Goal: Information Seeking & Learning: Learn about a topic

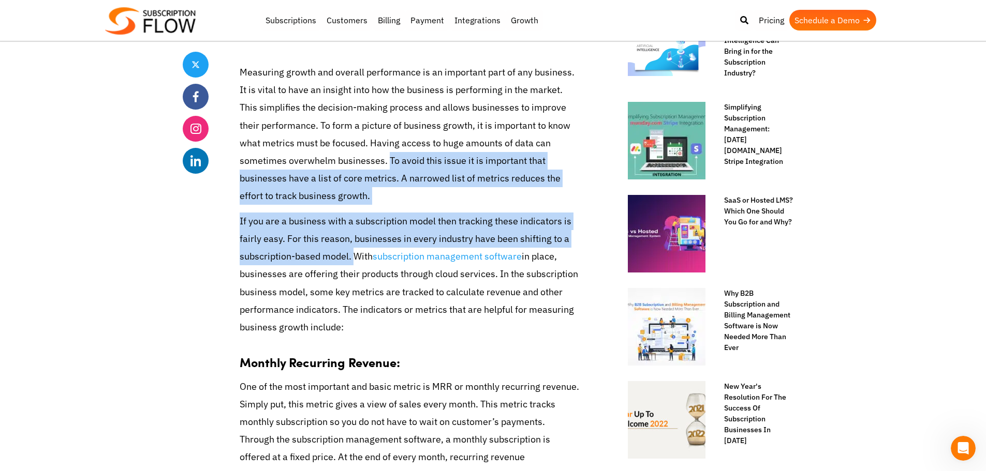
drag, startPoint x: 389, startPoint y: 162, endPoint x: 353, endPoint y: 254, distance: 97.8
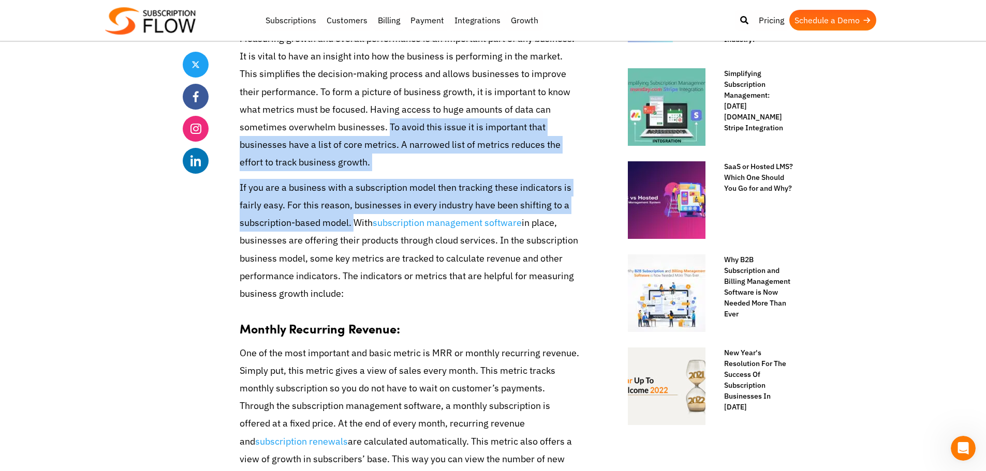
scroll to position [673, 0]
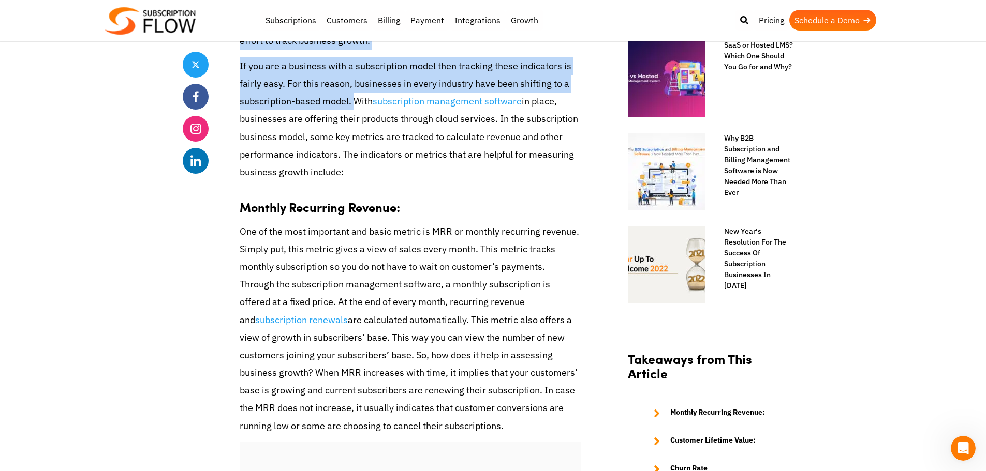
drag, startPoint x: 497, startPoint y: 122, endPoint x: 362, endPoint y: 168, distance: 142.7
click at [353, 169] on p "If you are a business with a subscription model then tracking these indicators …" at bounding box center [411, 119] width 342 height 124
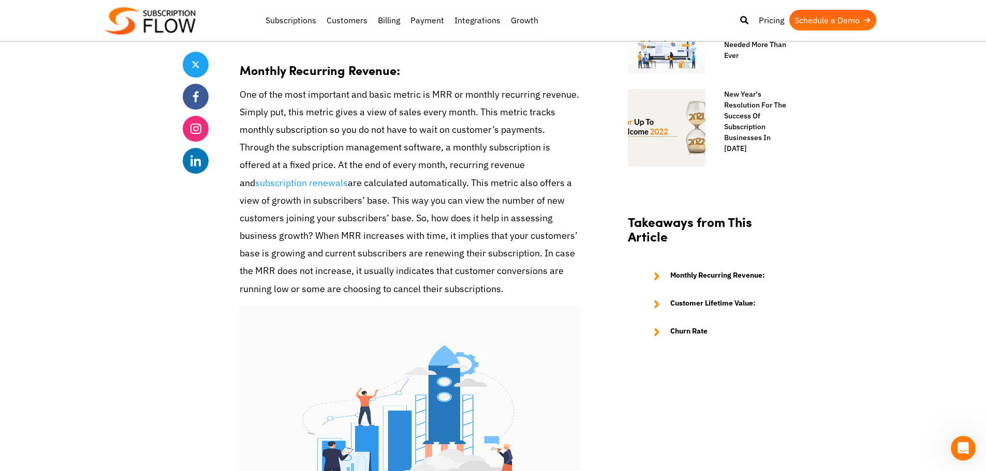
scroll to position [828, 0]
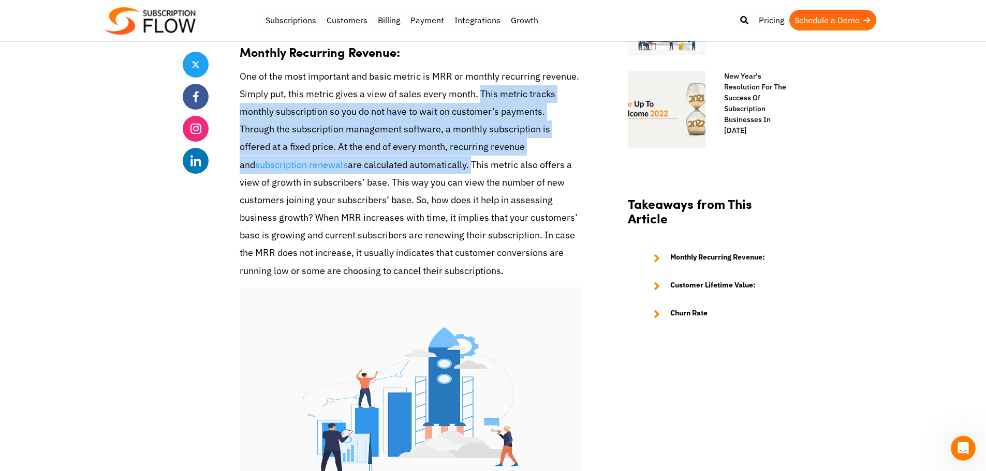
drag, startPoint x: 478, startPoint y: 93, endPoint x: 453, endPoint y: 170, distance: 81.0
click at [453, 170] on p "One of the most important and basic metric is MRR or monthly recurring revenue.…" at bounding box center [411, 174] width 342 height 212
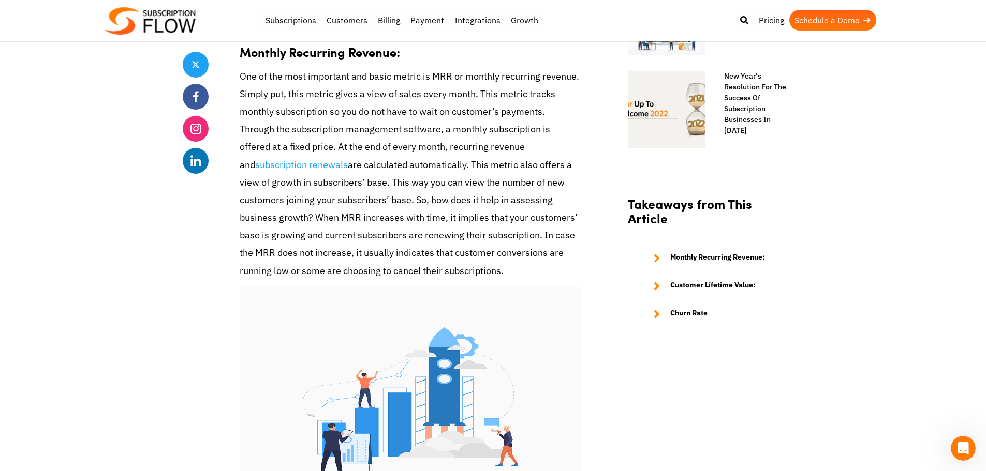
click at [461, 192] on p "One of the most important and basic metric is MRR or monthly recurring revenue.…" at bounding box center [411, 174] width 342 height 212
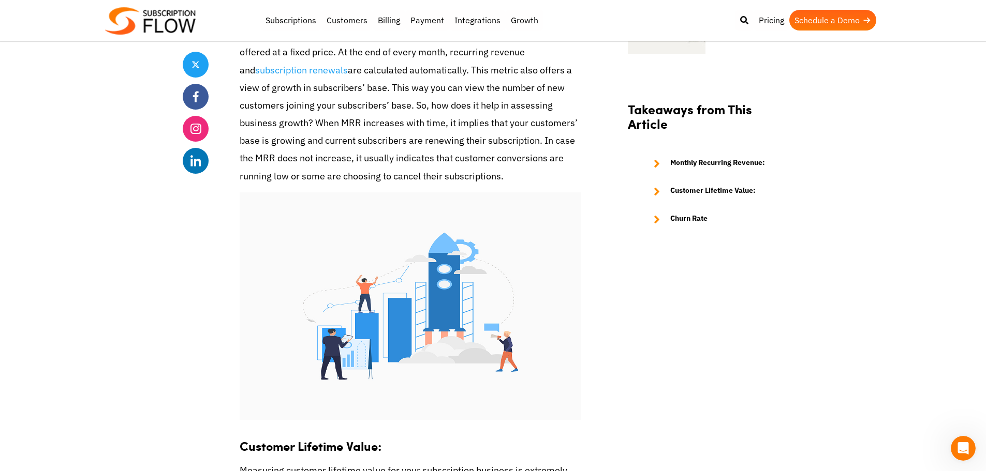
scroll to position [931, 0]
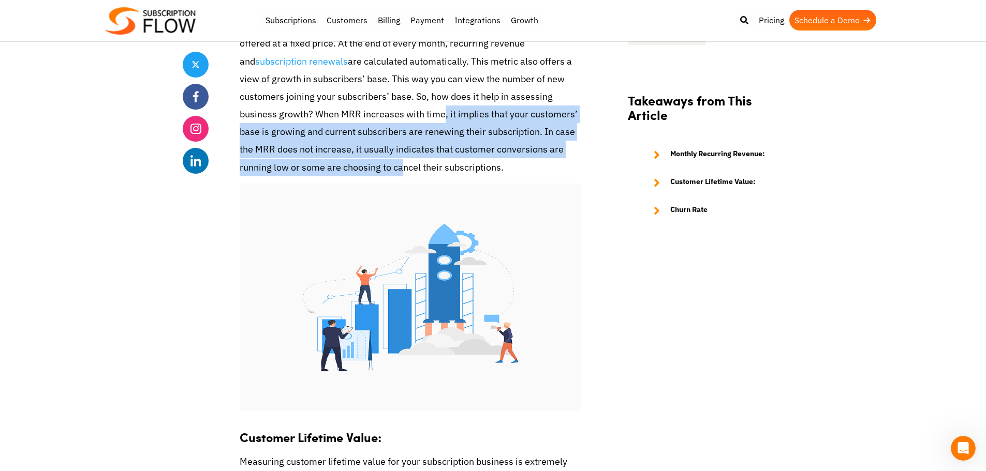
drag, startPoint x: 440, startPoint y: 115, endPoint x: 401, endPoint y: 166, distance: 63.9
click at [401, 166] on p "One of the most important and basic metric is MRR or monthly recurring revenue.…" at bounding box center [411, 70] width 342 height 212
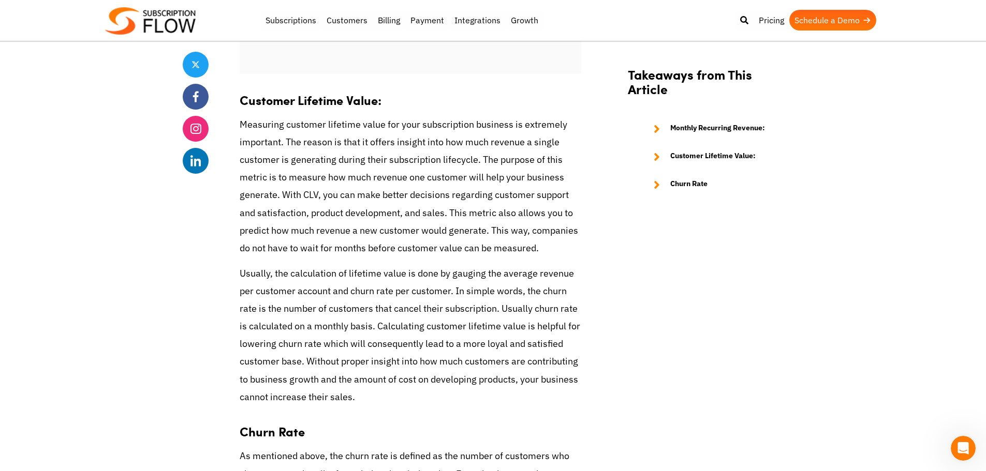
scroll to position [1294, 0]
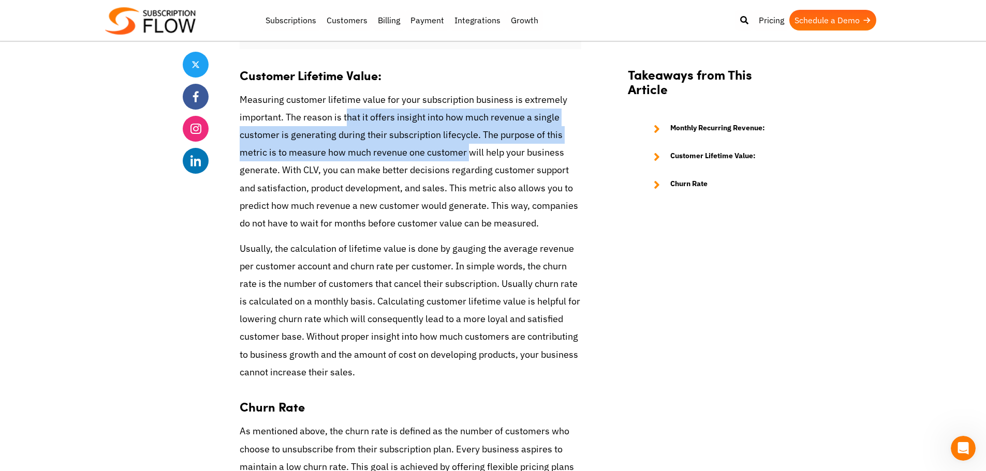
drag, startPoint x: 346, startPoint y: 112, endPoint x: 468, endPoint y: 158, distance: 130.3
click at [468, 158] on p "Measuring customer lifetime value for your subscription business is extremely i…" at bounding box center [411, 162] width 342 height 142
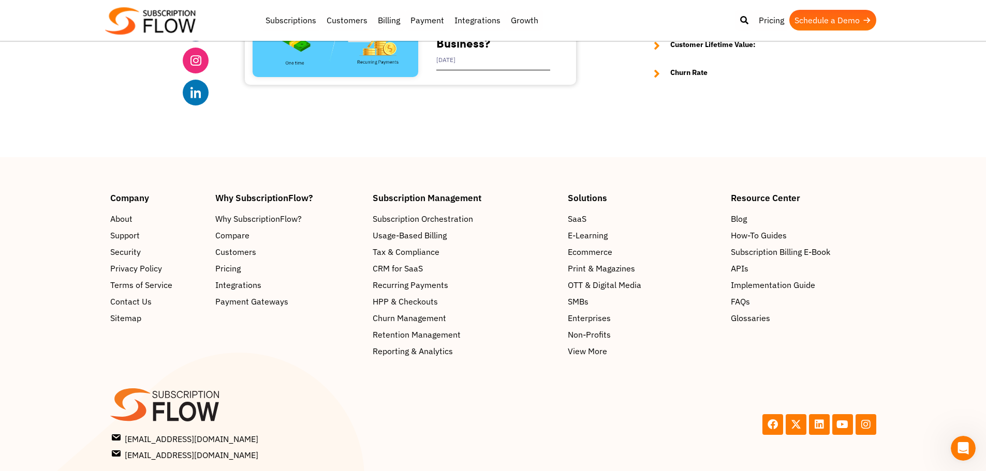
scroll to position [2380, 0]
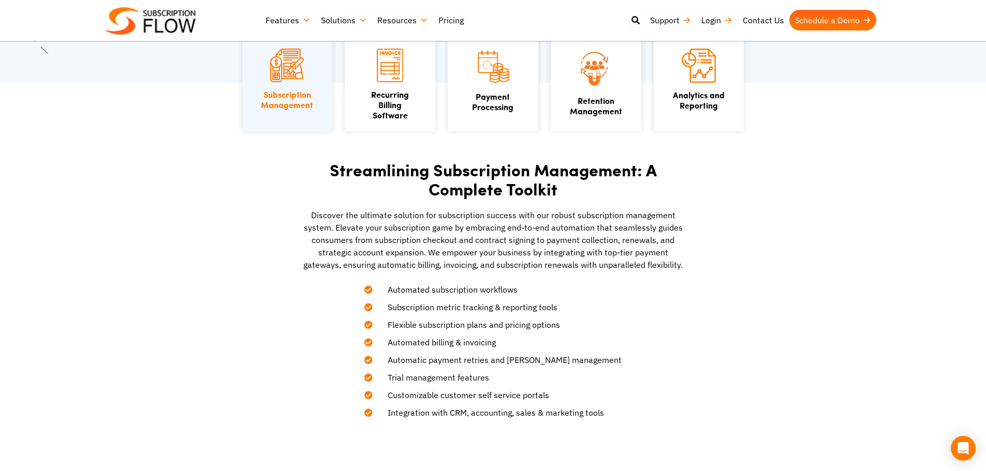
scroll to position [207, 0]
